Goal: Register for event/course

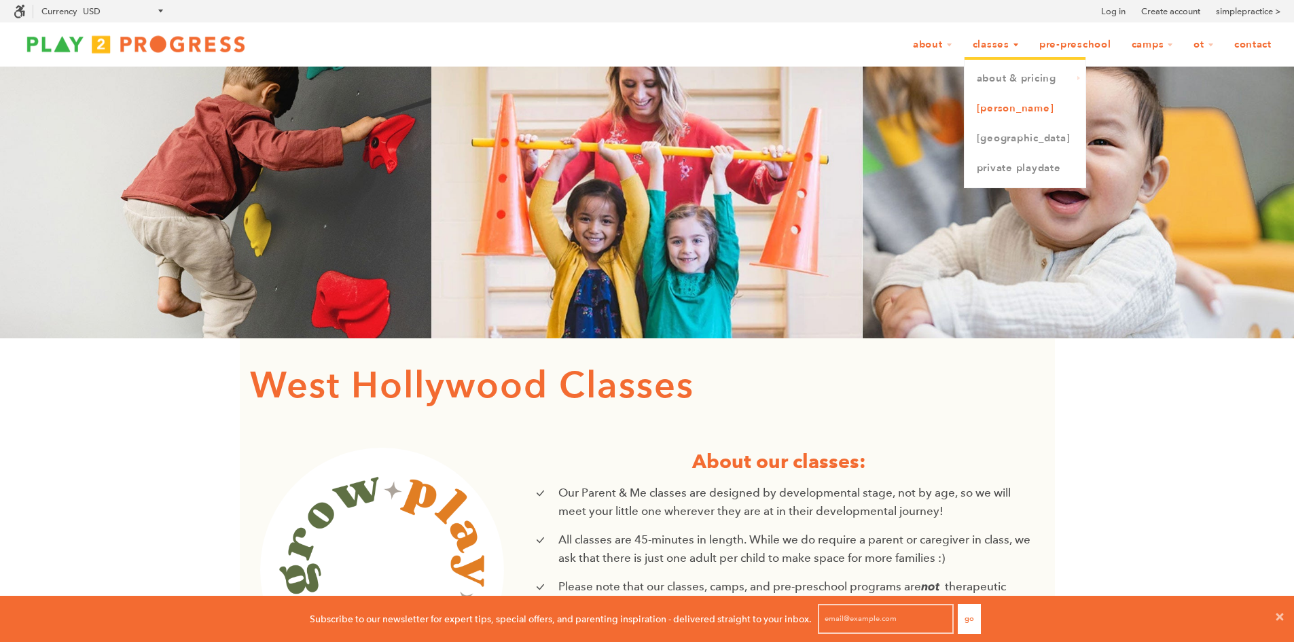
click at [984, 113] on link "[PERSON_NAME]" at bounding box center [1025, 109] width 121 height 30
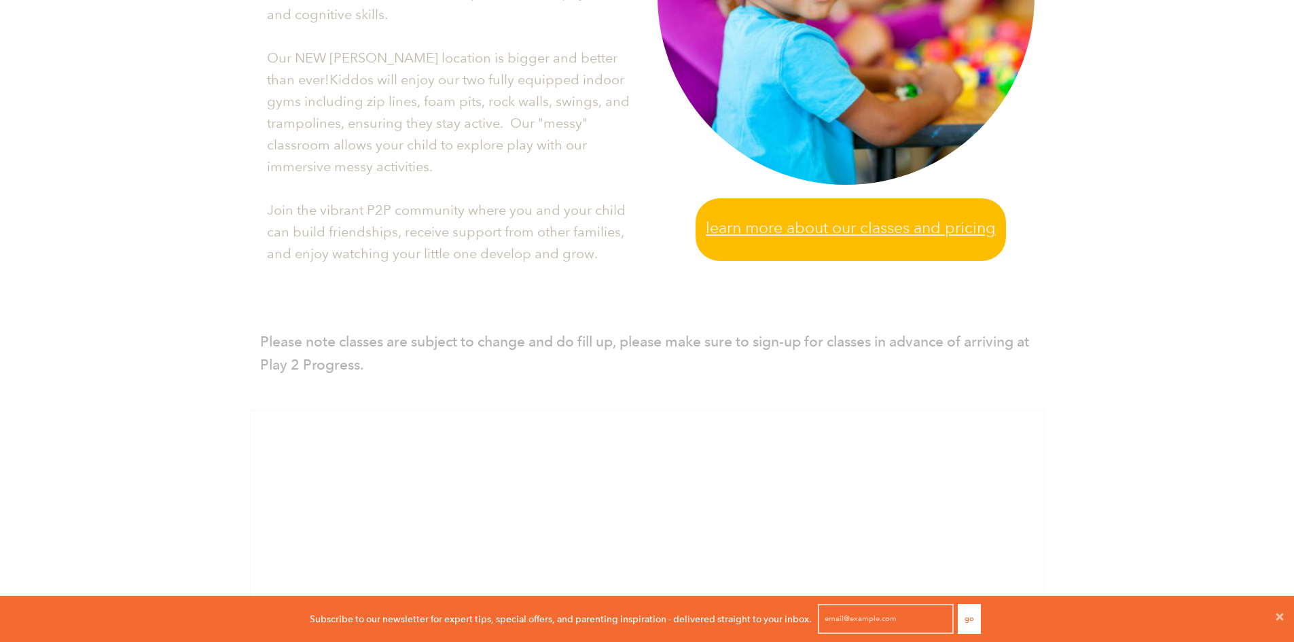
scroll to position [543, 0]
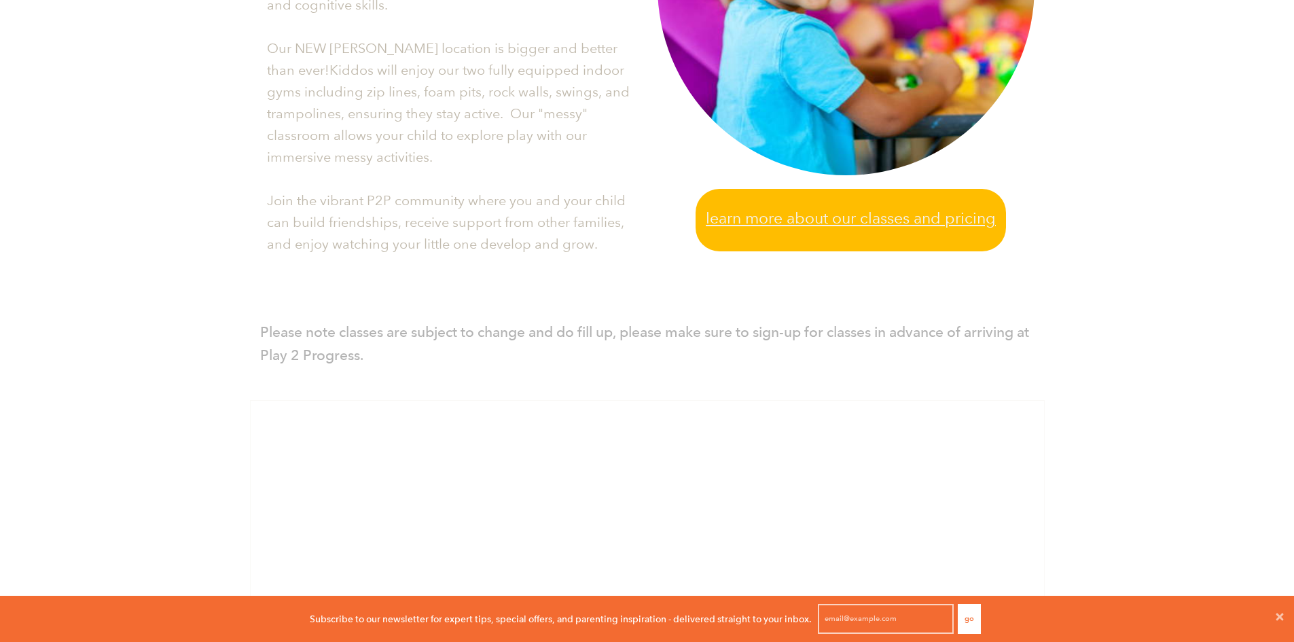
click at [762, 216] on span "Learn more about our classes and pricing" at bounding box center [851, 218] width 290 height 25
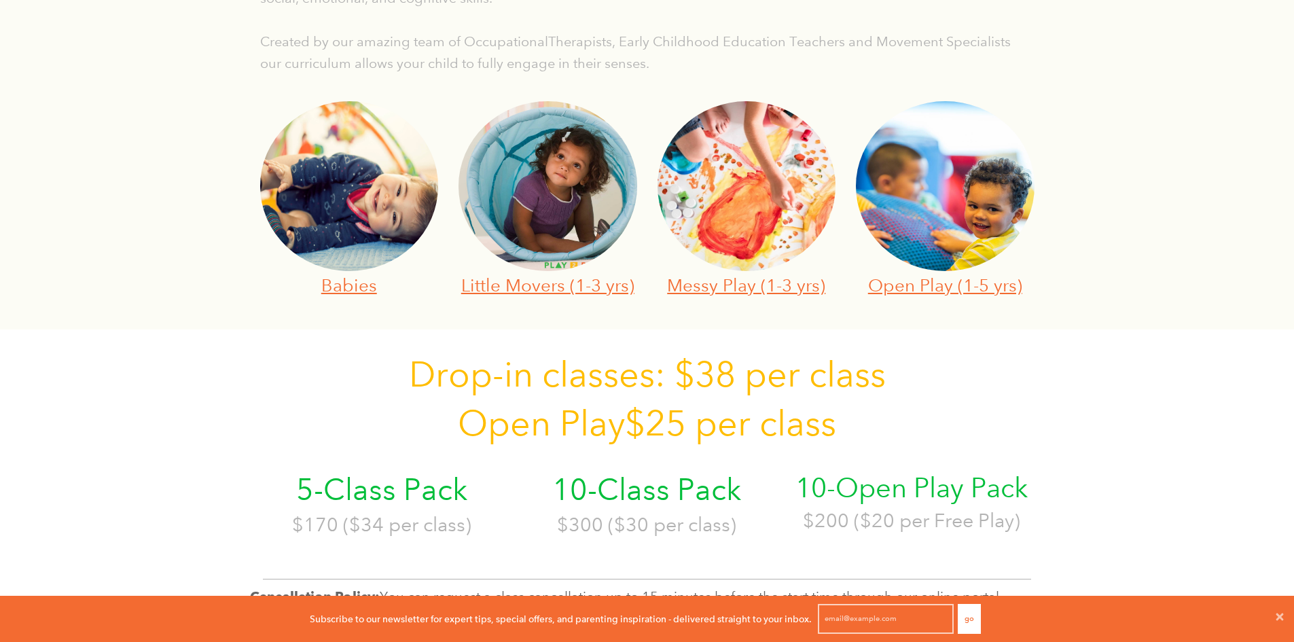
scroll to position [475, 0]
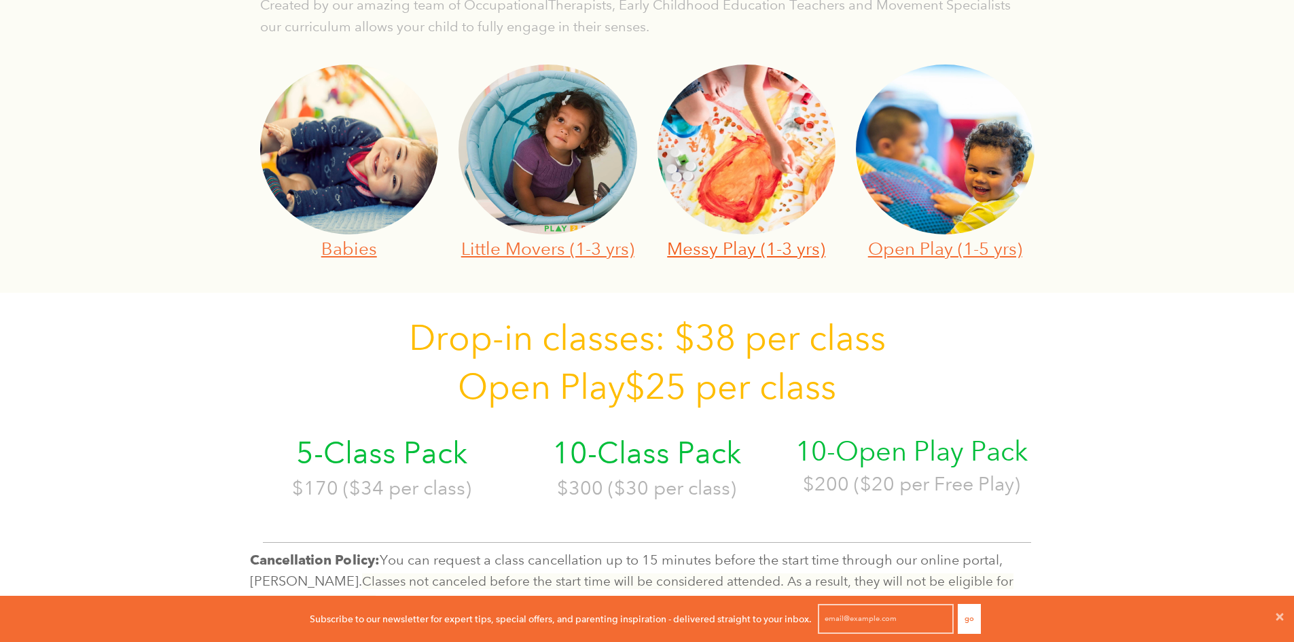
click at [698, 258] on link "Messy Play (1-3 yrs)" at bounding box center [746, 248] width 158 height 21
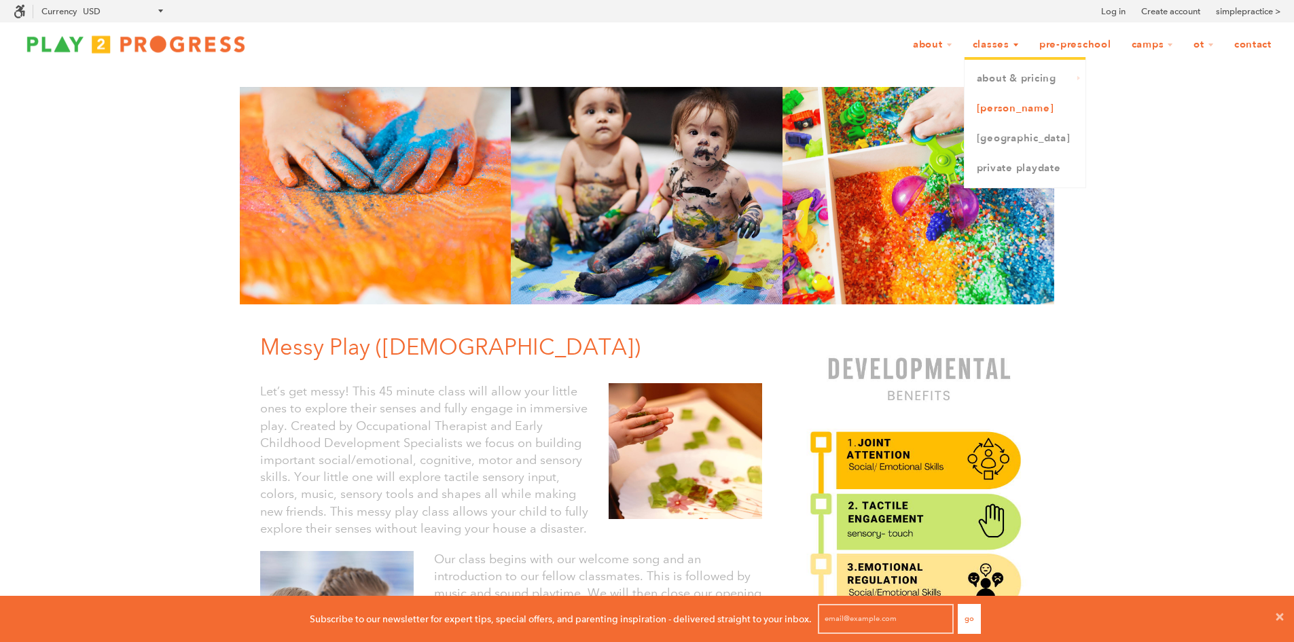
click at [1003, 105] on link "[PERSON_NAME]" at bounding box center [1025, 109] width 121 height 30
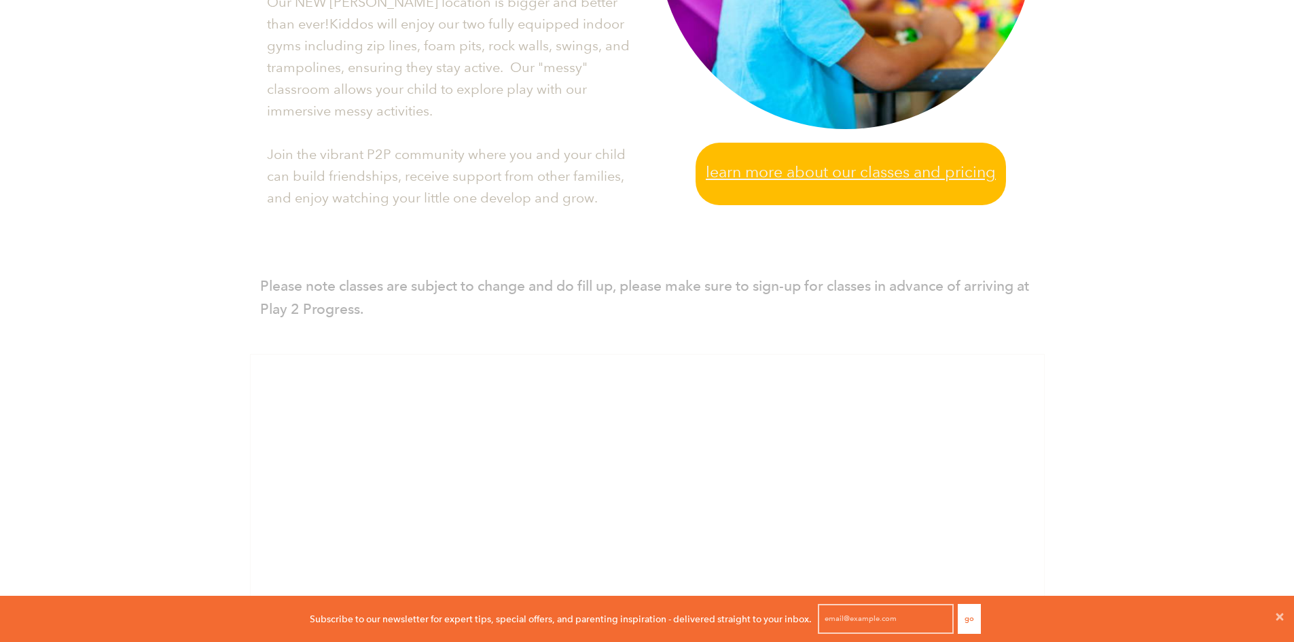
scroll to position [611, 0]
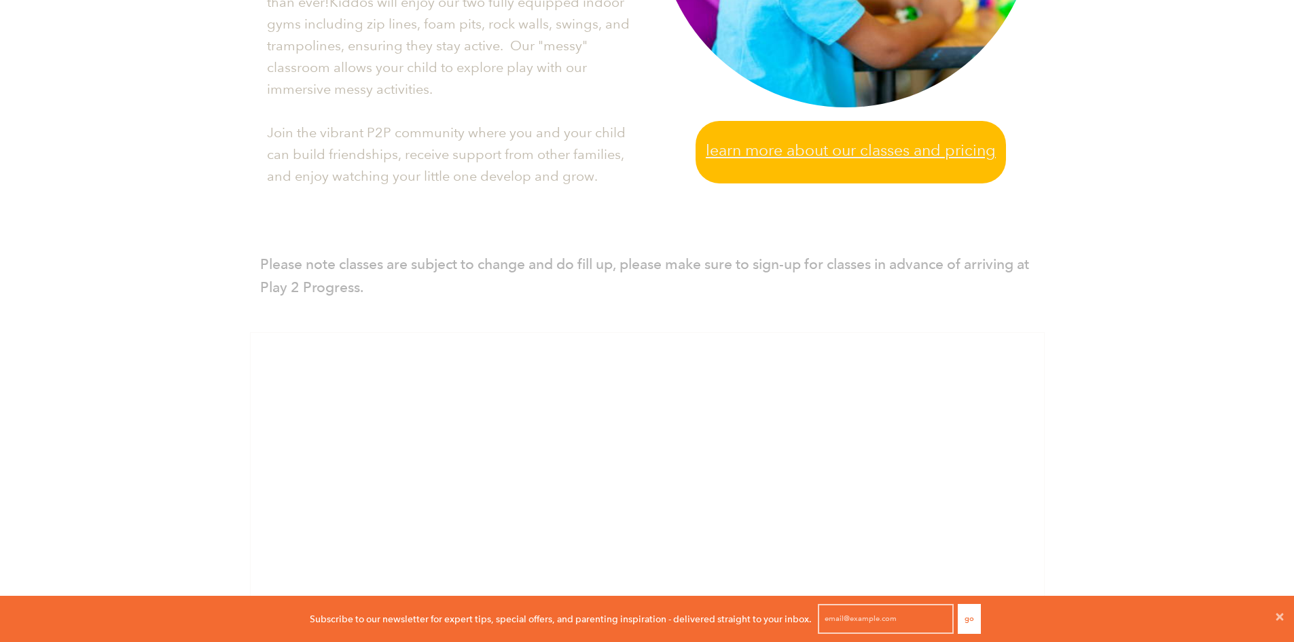
click at [770, 156] on span "Learn more about our classes and pricing" at bounding box center [851, 150] width 290 height 25
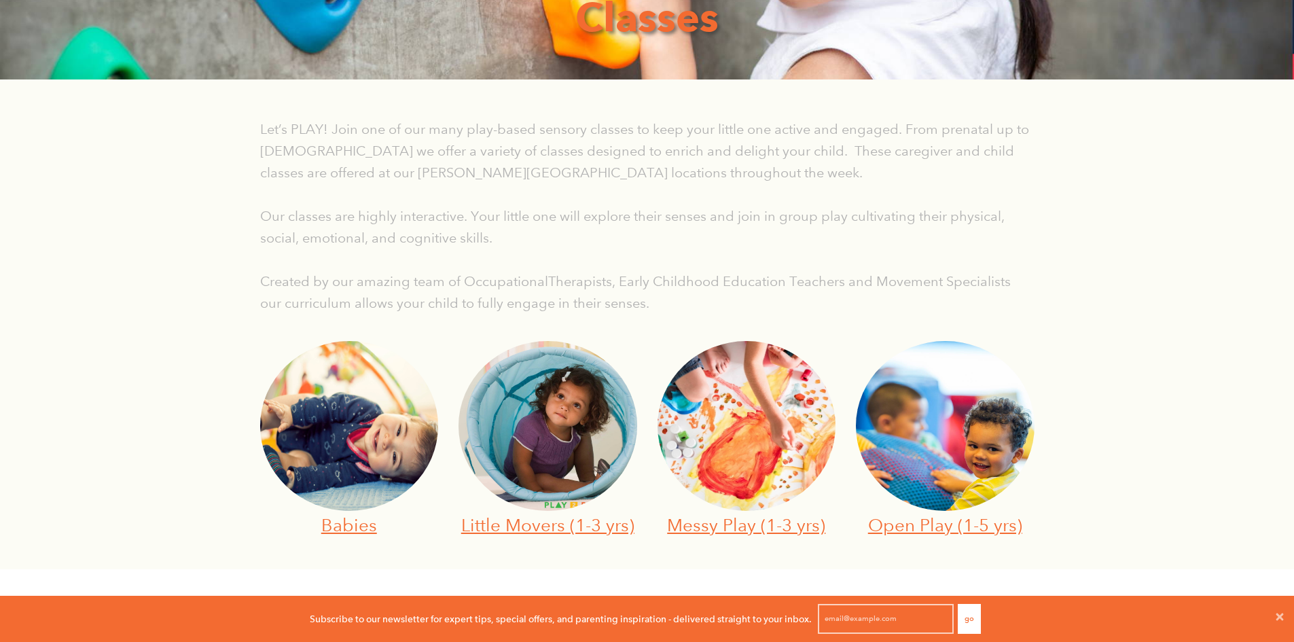
scroll to position [204, 0]
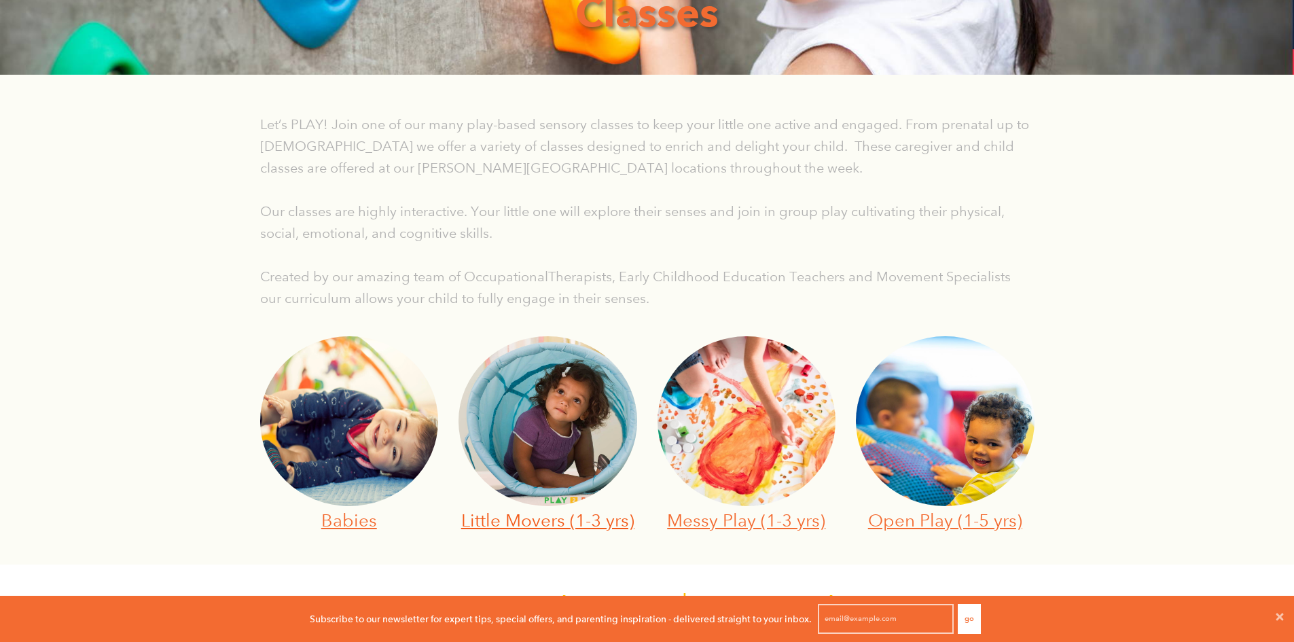
click at [515, 530] on link "Little Movers (1-3 yrs)" at bounding box center [547, 519] width 173 height 21
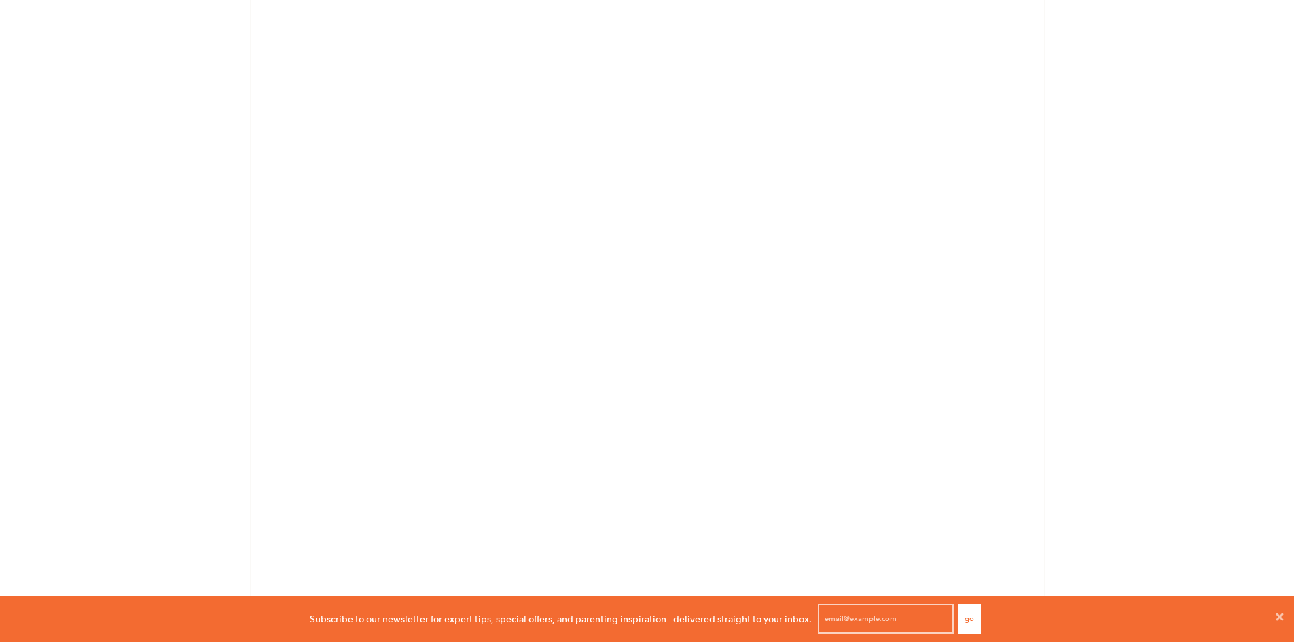
scroll to position [1698, 0]
